Goal: Check status: Check status

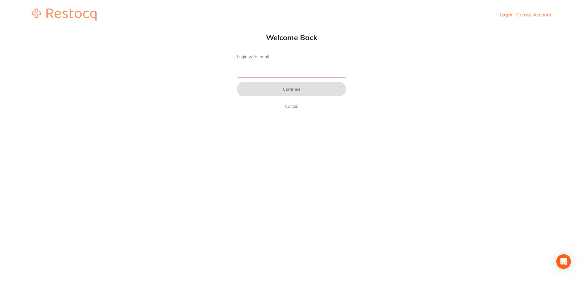
click at [252, 68] on input "Login with email" at bounding box center [291, 70] width 109 height 16
type input "singletonfamilydental@gmail.com"
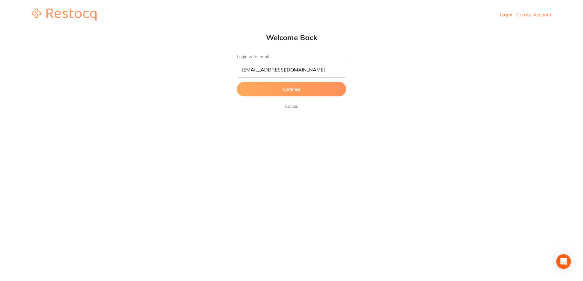
click at [299, 91] on button "Continue" at bounding box center [291, 89] width 109 height 15
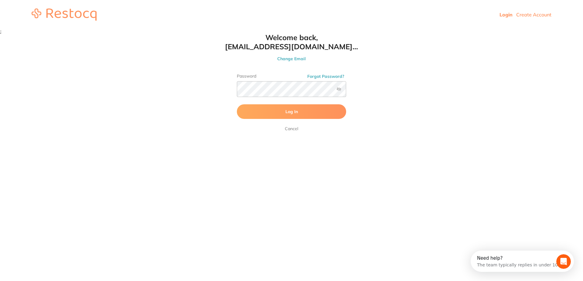
click at [294, 114] on span "Log In" at bounding box center [292, 111] width 12 height 5
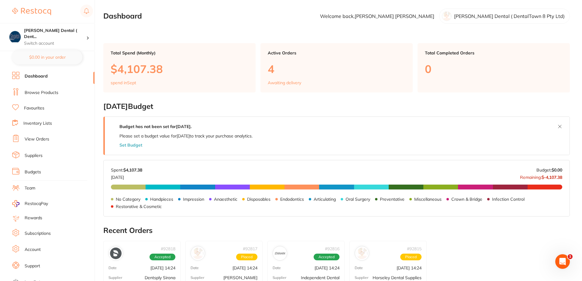
click at [290, 83] on p "Awaiting delivery" at bounding box center [284, 82] width 33 height 5
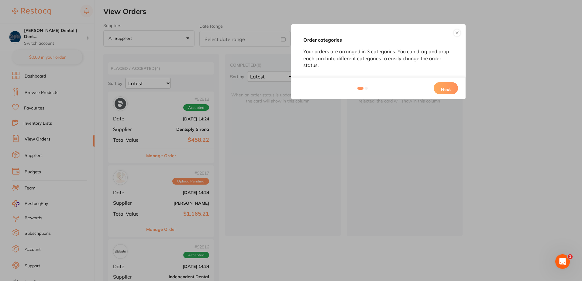
click at [446, 86] on button "Next" at bounding box center [446, 88] width 24 height 12
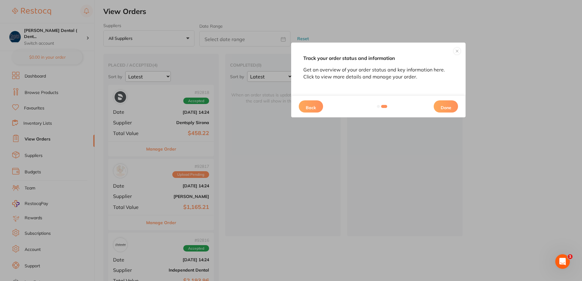
click at [435, 106] on button "Done" at bounding box center [446, 106] width 24 height 12
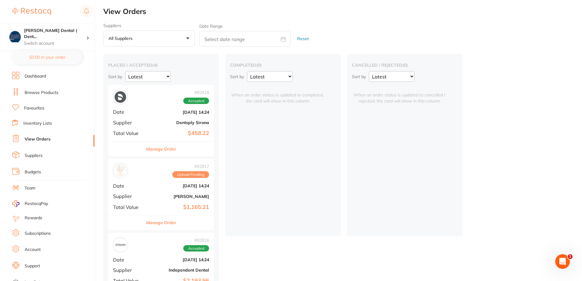
click at [44, 137] on link "View Orders" at bounding box center [38, 139] width 26 height 6
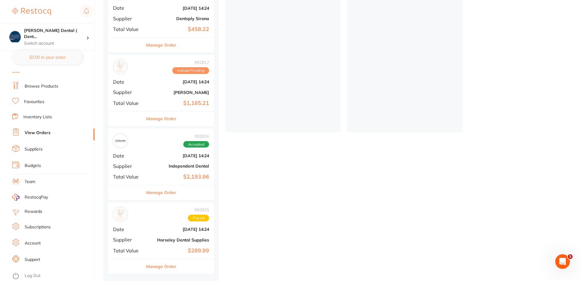
scroll to position [13, 0]
click at [35, 273] on link "Log Out" at bounding box center [33, 276] width 16 height 6
